Goal: Task Accomplishment & Management: Use online tool/utility

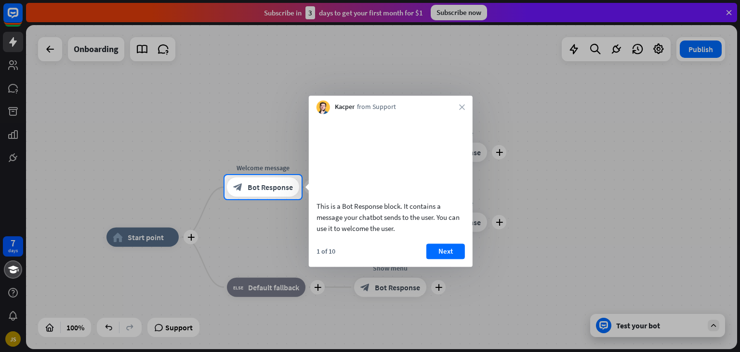
click at [519, 162] on div at bounding box center [370, 176] width 740 height 352
click at [458, 259] on button "Next" at bounding box center [445, 250] width 39 height 15
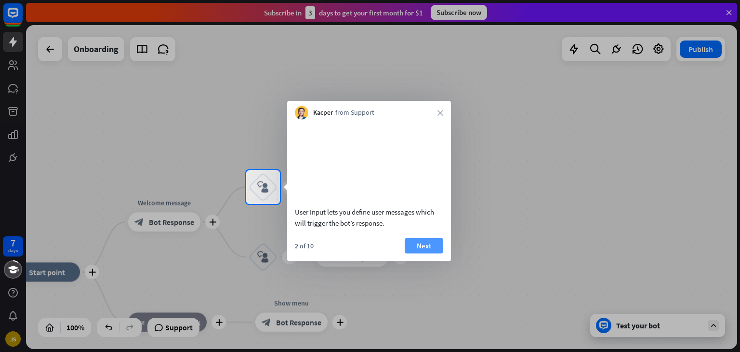
click at [422, 253] on button "Next" at bounding box center [424, 244] width 39 height 15
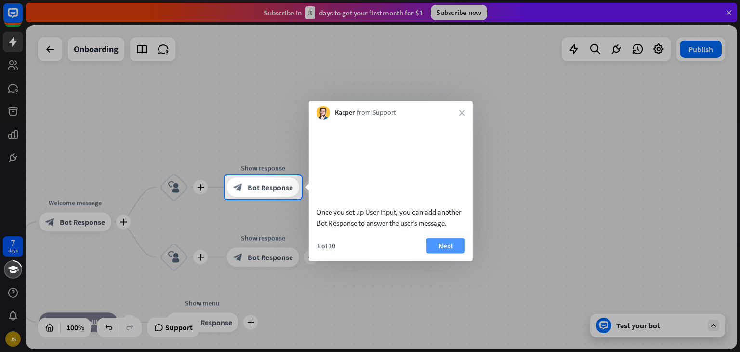
click at [439, 253] on button "Next" at bounding box center [445, 244] width 39 height 15
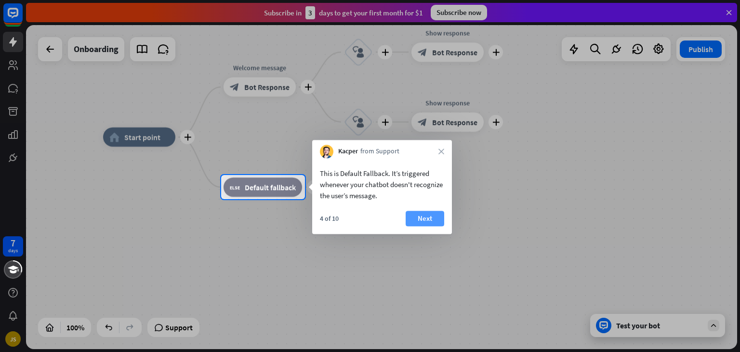
click at [414, 219] on button "Next" at bounding box center [425, 217] width 39 height 15
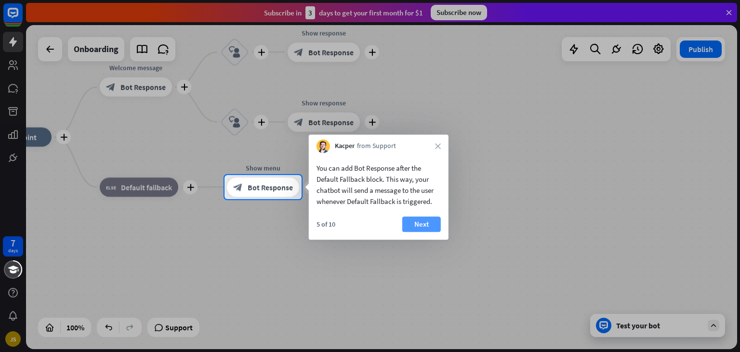
click at [422, 228] on button "Next" at bounding box center [421, 223] width 39 height 15
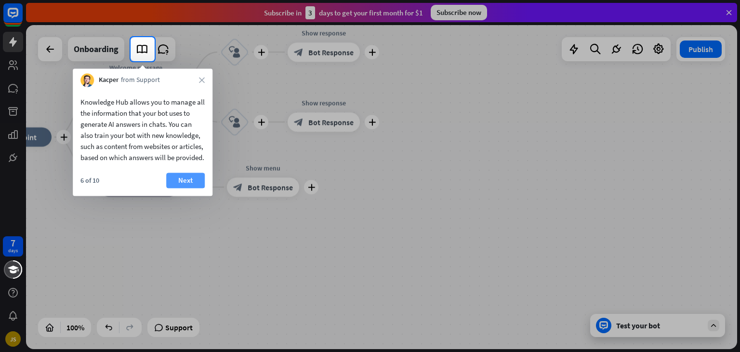
click at [189, 188] on button "Next" at bounding box center [185, 179] width 39 height 15
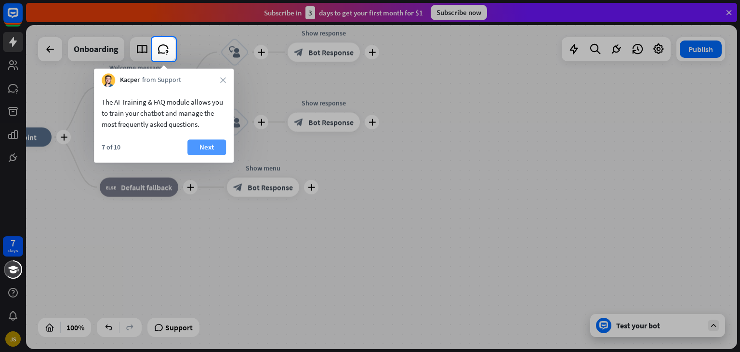
click at [209, 147] on button "Next" at bounding box center [206, 146] width 39 height 15
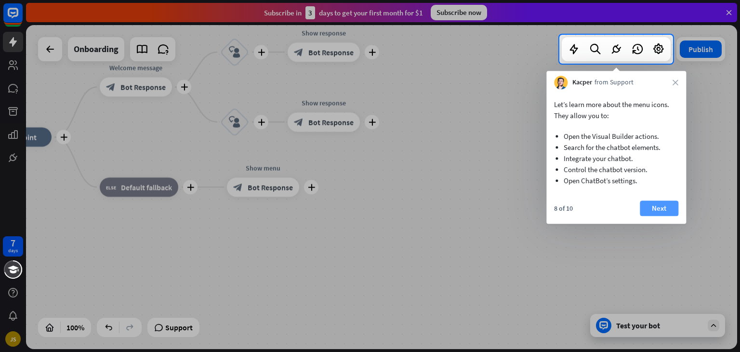
click at [673, 201] on button "Next" at bounding box center [659, 207] width 39 height 15
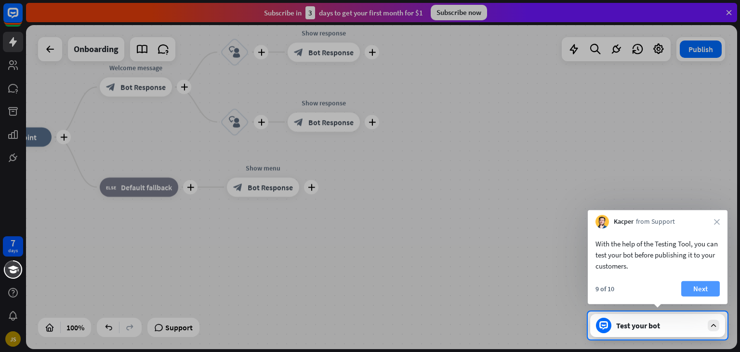
click at [715, 290] on button "Next" at bounding box center [700, 288] width 39 height 15
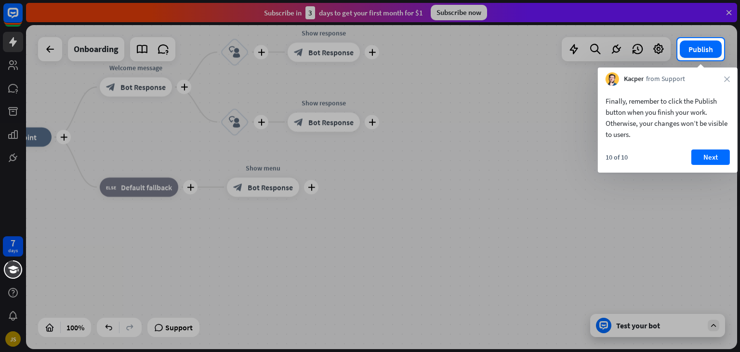
click at [667, 329] on div at bounding box center [370, 205] width 740 height 291
click at [714, 146] on div "Finally, remember to click the Publish button when you finish your work. Otherw…" at bounding box center [668, 129] width 140 height 87
click at [712, 155] on button "Next" at bounding box center [710, 156] width 39 height 15
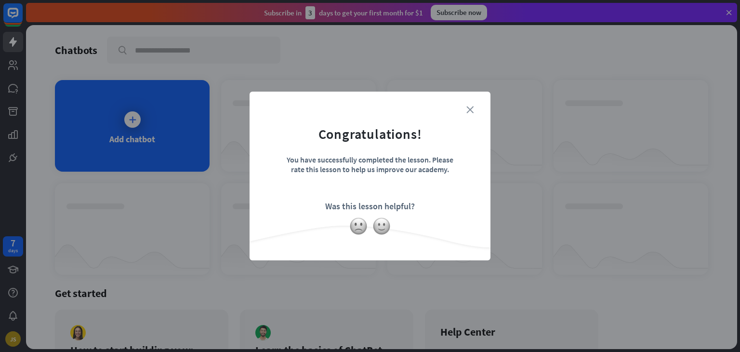
click at [473, 106] on icon "close" at bounding box center [469, 109] width 7 height 7
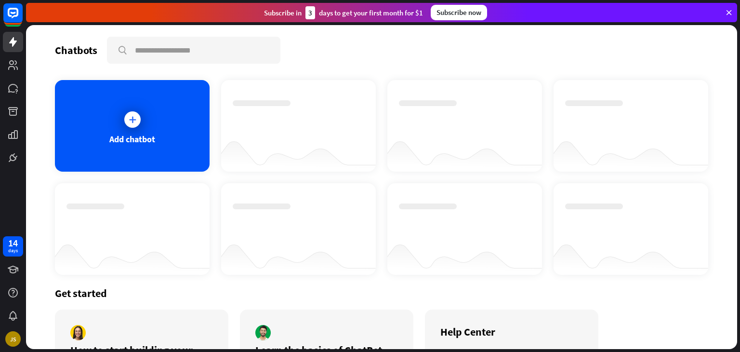
click at [126, 119] on div at bounding box center [132, 119] width 16 height 16
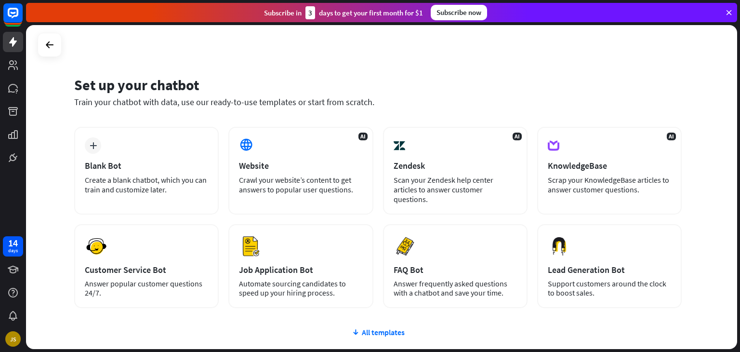
scroll to position [64, 0]
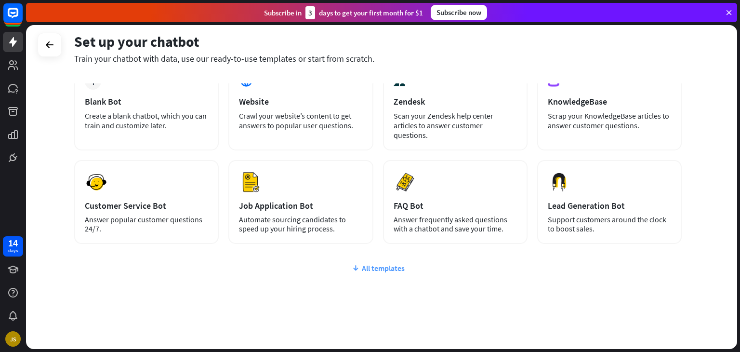
click at [375, 263] on div "All templates" at bounding box center [377, 268] width 607 height 10
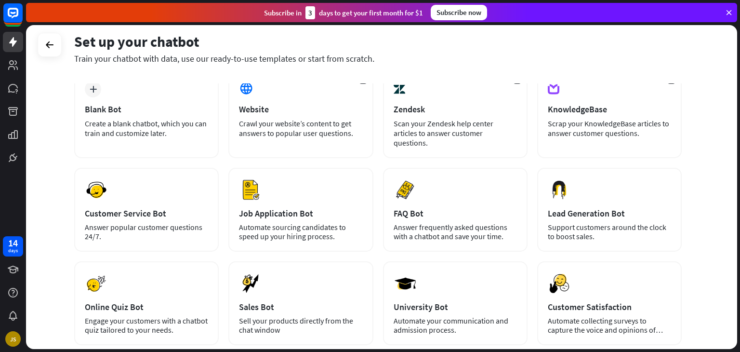
scroll to position [56, 0]
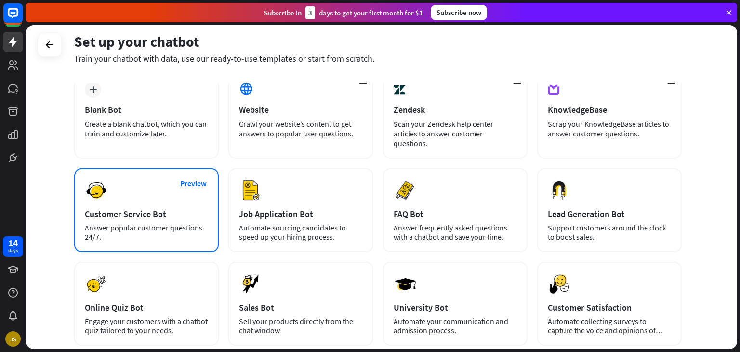
click at [162, 208] on div "Customer Service Bot" at bounding box center [146, 213] width 123 height 11
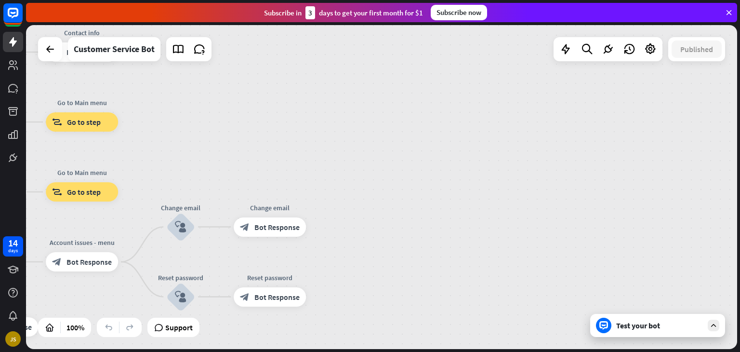
click at [669, 335] on div "Test your bot" at bounding box center [657, 325] width 135 height 23
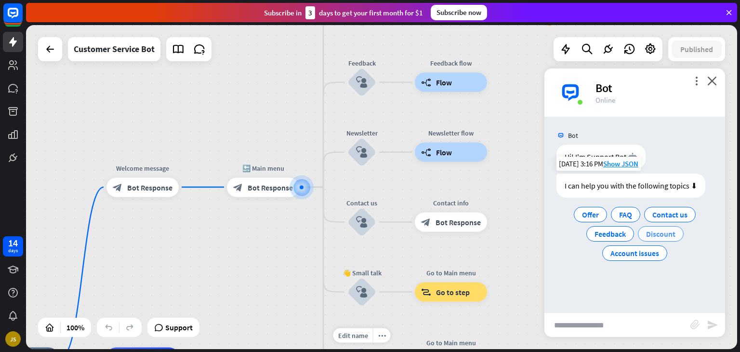
click at [666, 237] on span "Discount" at bounding box center [660, 234] width 29 height 10
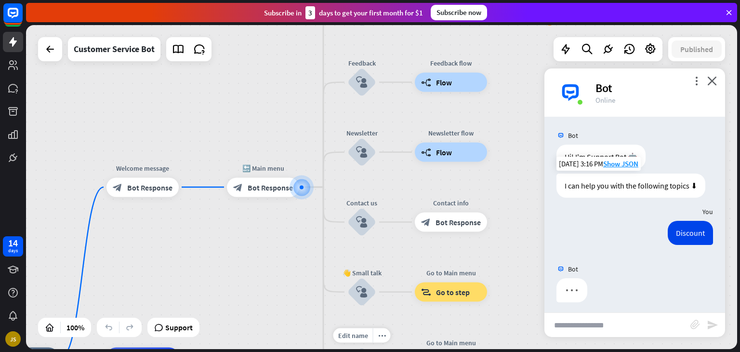
scroll to position [4, 0]
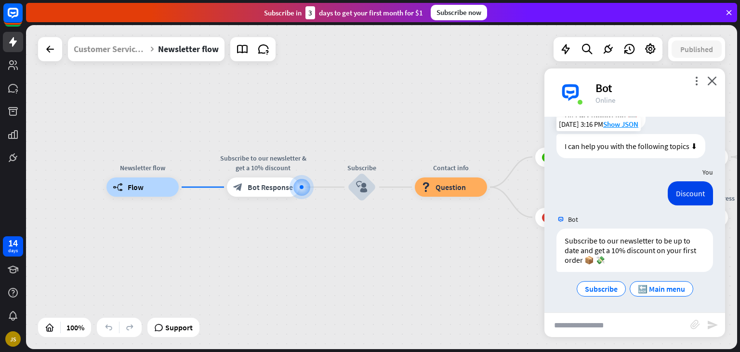
scroll to position [40, 0]
click at [616, 334] on input "text" at bounding box center [617, 325] width 146 height 24
click at [616, 324] on input "text" at bounding box center [617, 325] width 146 height 24
type input "*"
type input "**********"
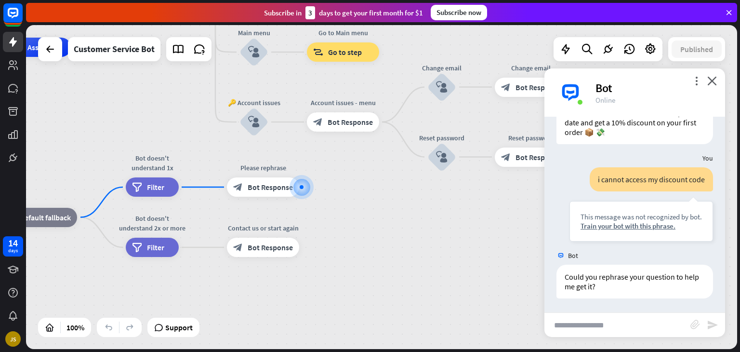
scroll to position [168, 0]
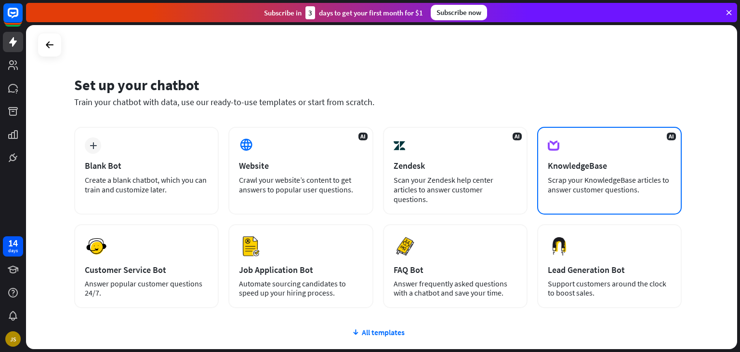
click at [589, 162] on div "KnowledgeBase" at bounding box center [609, 165] width 123 height 11
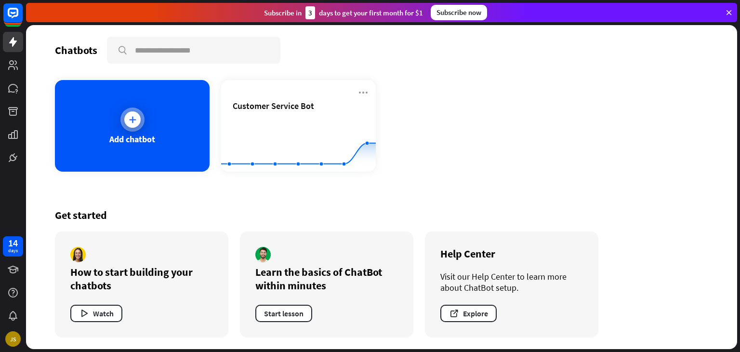
click at [154, 148] on div "Add chatbot" at bounding box center [132, 126] width 155 height 92
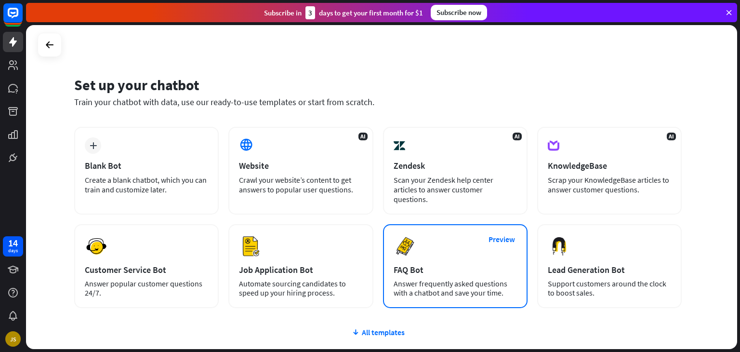
click at [422, 264] on div "FAQ Bot" at bounding box center [454, 269] width 123 height 11
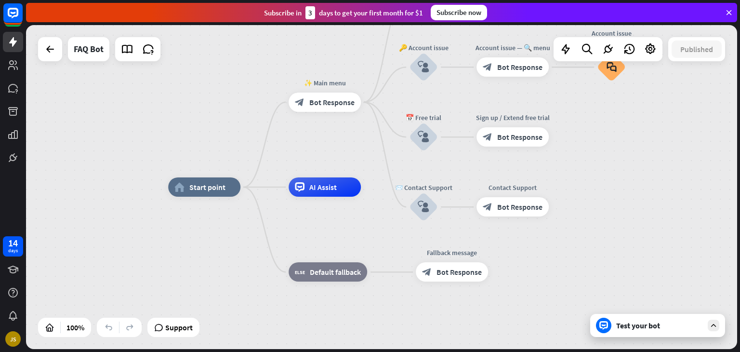
click at [674, 334] on div "Test your bot" at bounding box center [657, 325] width 135 height 23
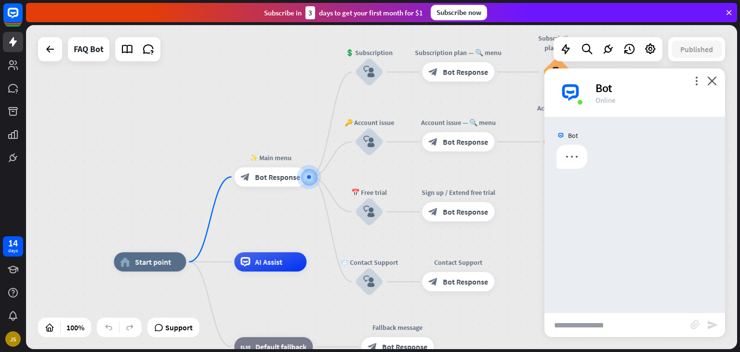
click at [597, 323] on input "text" at bounding box center [617, 325] width 146 height 24
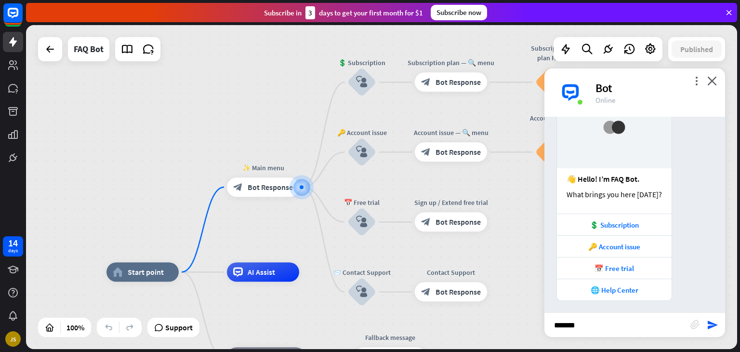
scroll to position [62, 0]
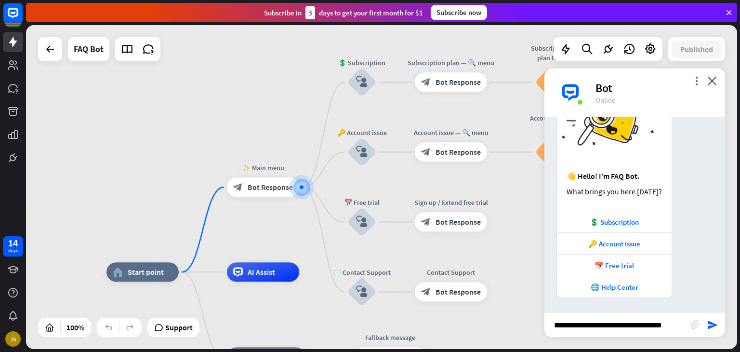
type input "**********"
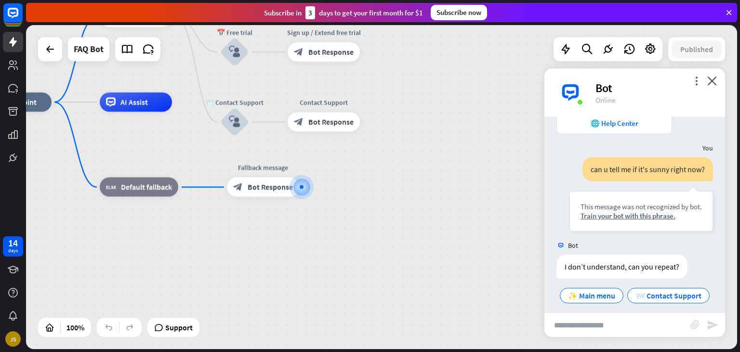
scroll to position [251, 0]
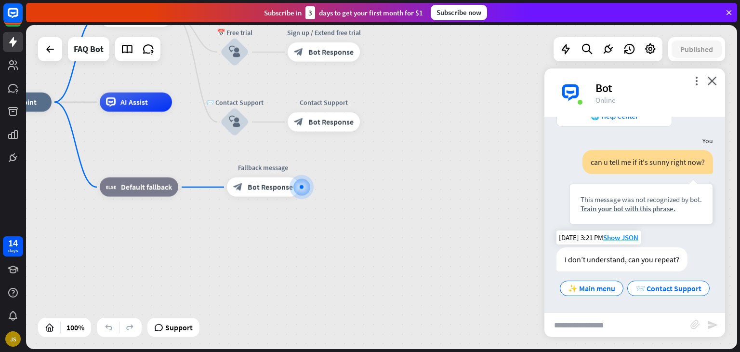
type input "*"
type input "**********"
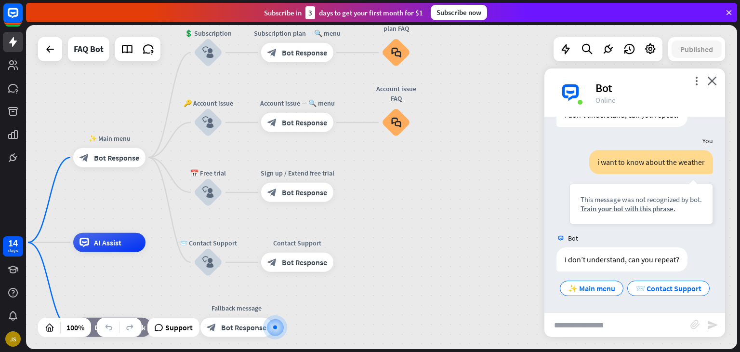
scroll to position [395, 0]
click at [584, 324] on input "text" at bounding box center [617, 325] width 146 height 24
type input "*******"
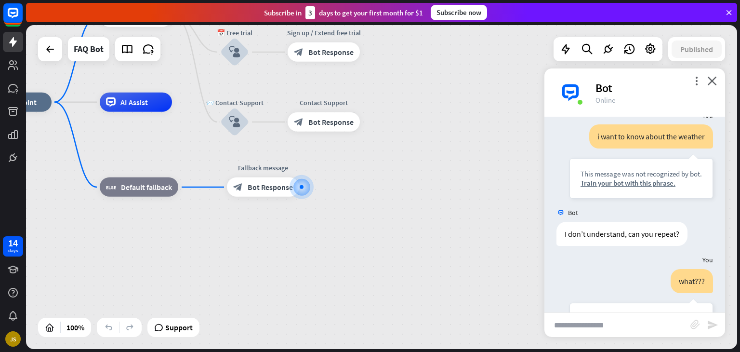
scroll to position [540, 0]
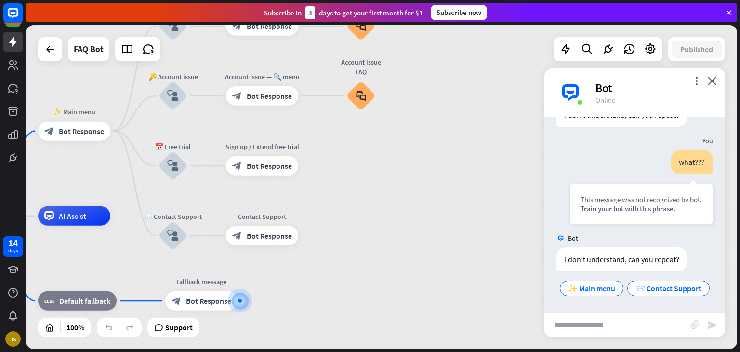
click at [642, 322] on input "text" at bounding box center [617, 325] width 146 height 24
type input "*"
type input "**********"
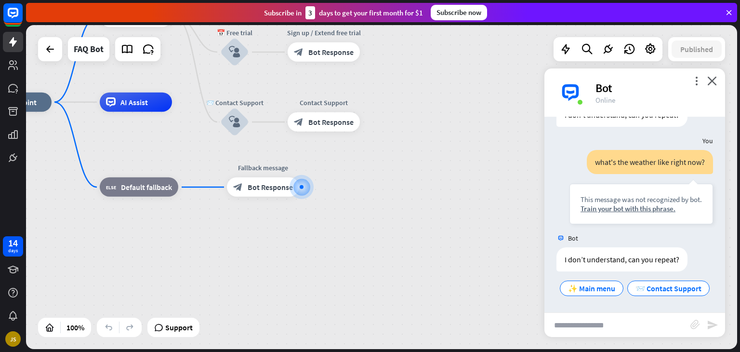
scroll to position [684, 0]
